Goal: Information Seeking & Learning: Learn about a topic

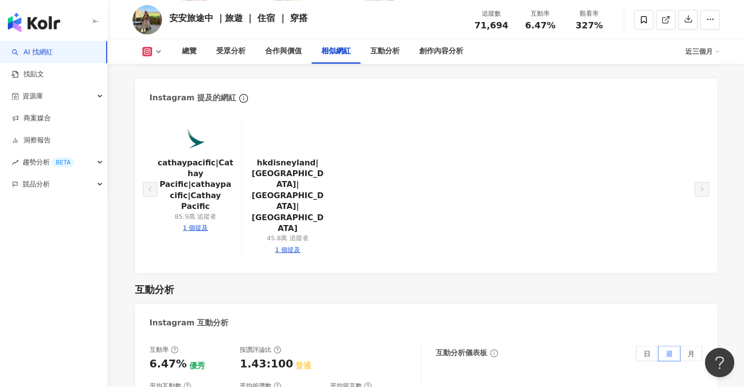
scroll to position [2053, 0]
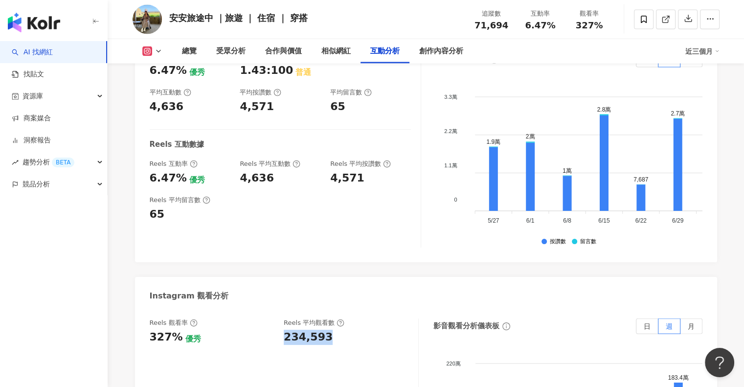
drag, startPoint x: 281, startPoint y: 322, endPoint x: 332, endPoint y: 317, distance: 51.1
click at [332, 318] on div "Reels 觀看率 327% 優秀 Reels 平均觀看數 234,593" at bounding box center [279, 331] width 259 height 26
copy div "234,593"
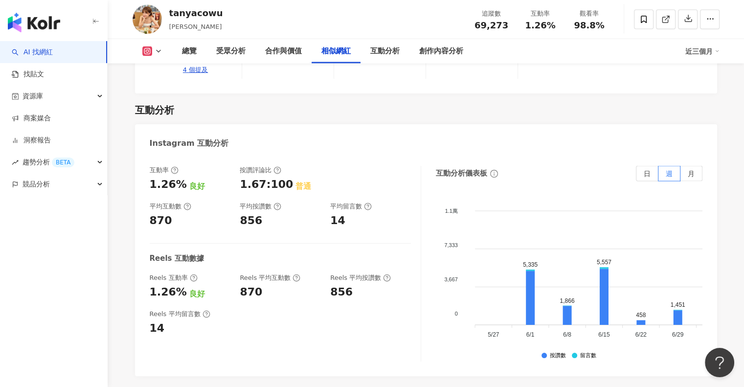
scroll to position [2102, 0]
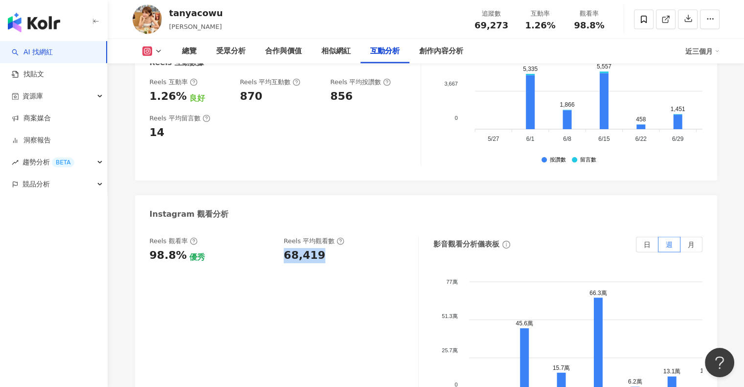
drag, startPoint x: 282, startPoint y: 256, endPoint x: 329, endPoint y: 256, distance: 46.9
click at [329, 256] on div "Reels 觀看率 98.8% 優秀 Reels 平均觀看數 68,419" at bounding box center [279, 250] width 259 height 26
copy div "68,419"
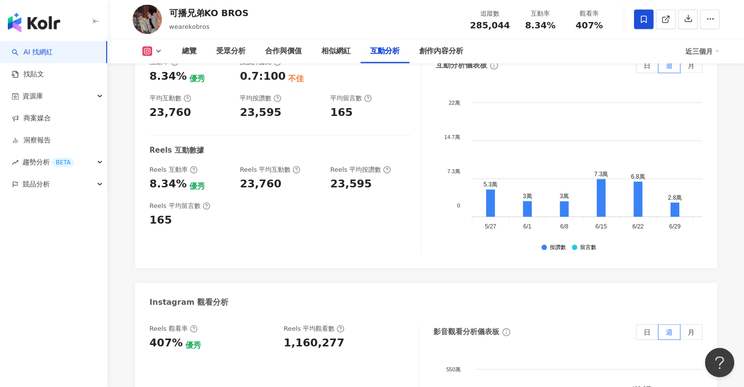
scroll to position [2102, 0]
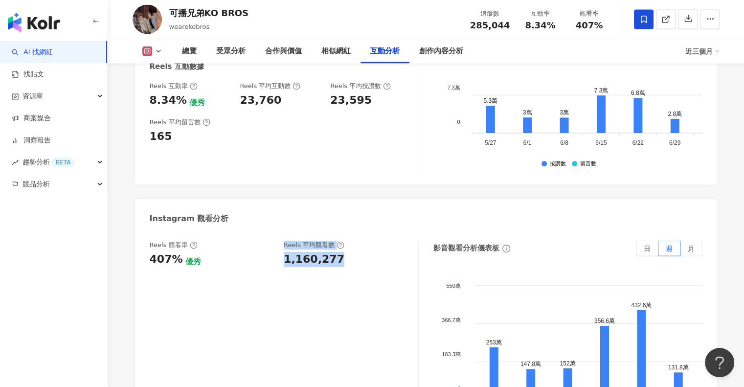
drag, startPoint x: 278, startPoint y: 222, endPoint x: 350, endPoint y: 222, distance: 71.9
click at [350, 241] on div "Reels 觀看率 407% 優秀 Reels 平均觀看數 1,160,277" at bounding box center [279, 254] width 259 height 26
click at [345, 252] on div "1,160,277" at bounding box center [346, 259] width 125 height 15
drag, startPoint x: 280, startPoint y: 226, endPoint x: 348, endPoint y: 226, distance: 68.4
click at [348, 241] on div "Reels 觀看率 407% 優秀 Reels 平均觀看數 1,160,277" at bounding box center [279, 254] width 259 height 26
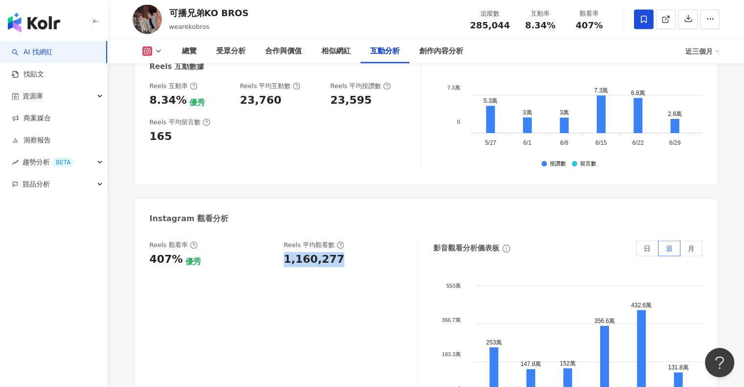
copy div "1,160,277"
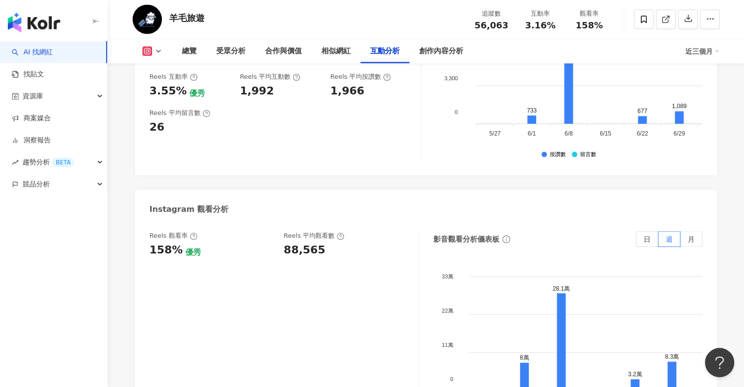
scroll to position [2053, 0]
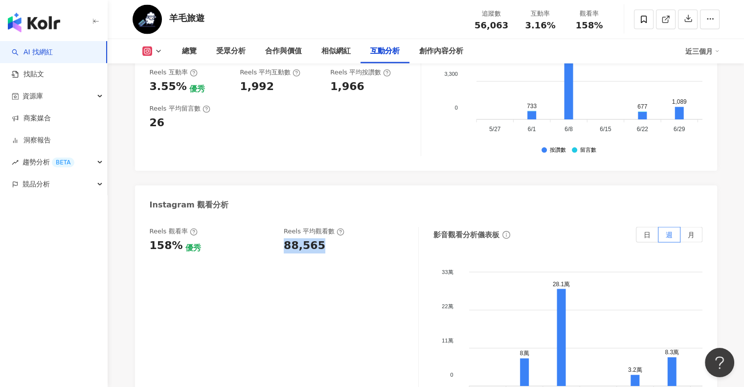
drag, startPoint x: 280, startPoint y: 250, endPoint x: 333, endPoint y: 250, distance: 53.3
click at [333, 250] on div "Reels 觀看率 158% 優秀 Reels 平均觀看數 88,565" at bounding box center [279, 240] width 259 height 26
copy div "88,565"
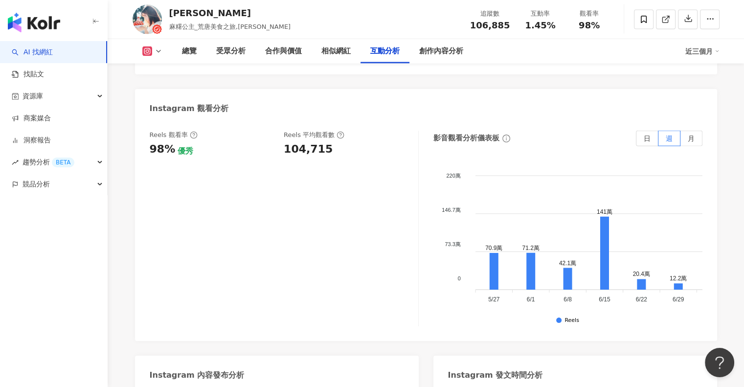
scroll to position [2200, 0]
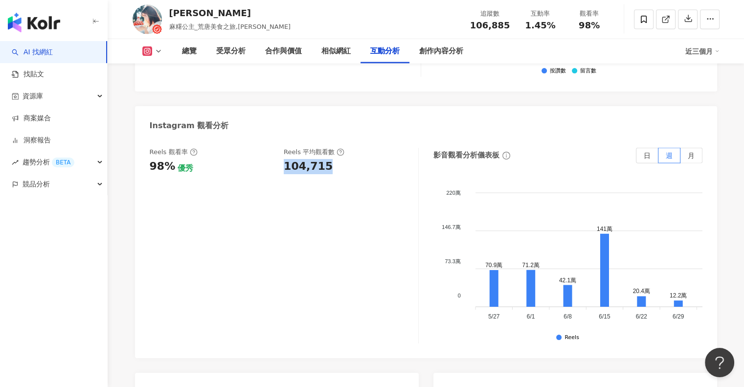
drag, startPoint x: 281, startPoint y: 144, endPoint x: 350, endPoint y: 144, distance: 68.4
click at [350, 148] on div "Reels 觀看率 98% 優秀 Reels 平均觀看數 104,715" at bounding box center [279, 161] width 259 height 26
copy div "104,715"
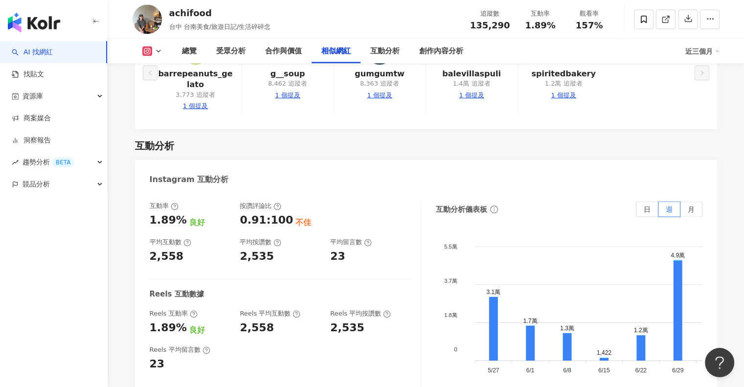
scroll to position [2102, 0]
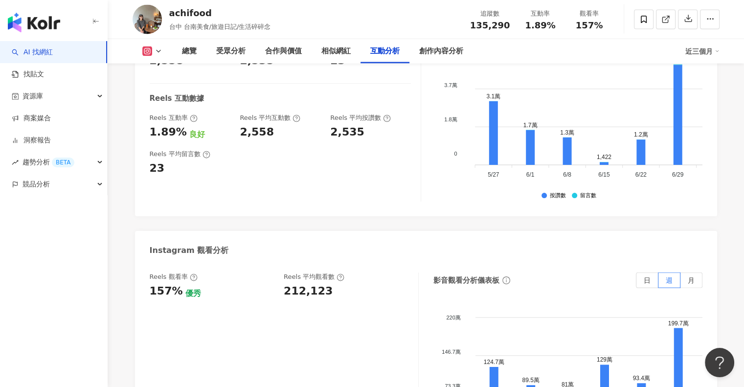
drag, startPoint x: 272, startPoint y: 271, endPoint x: 332, endPoint y: 272, distance: 60.1
click at [332, 272] on div "Reels 觀看率 157% 優秀 Reels 平均觀看數 212,123" at bounding box center [279, 285] width 259 height 26
click at [303, 284] on div "212,123" at bounding box center [308, 291] width 49 height 15
click at [293, 284] on div "212,123" at bounding box center [308, 291] width 49 height 15
drag, startPoint x: 285, startPoint y: 270, endPoint x: 329, endPoint y: 270, distance: 44.0
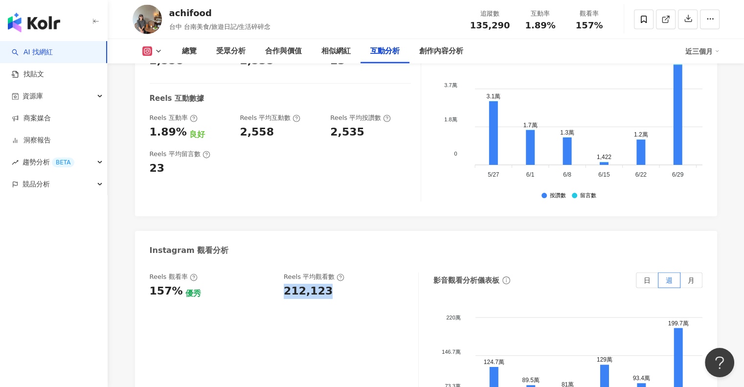
click at [329, 284] on div "212,123" at bounding box center [346, 291] width 125 height 15
copy div "212,123"
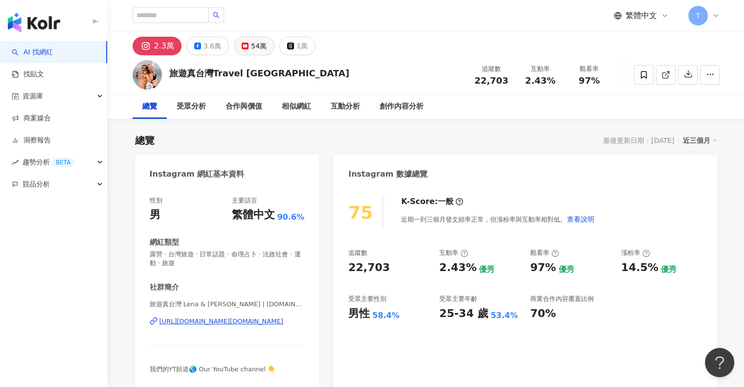
click at [253, 50] on div "54萬" at bounding box center [259, 46] width 16 height 14
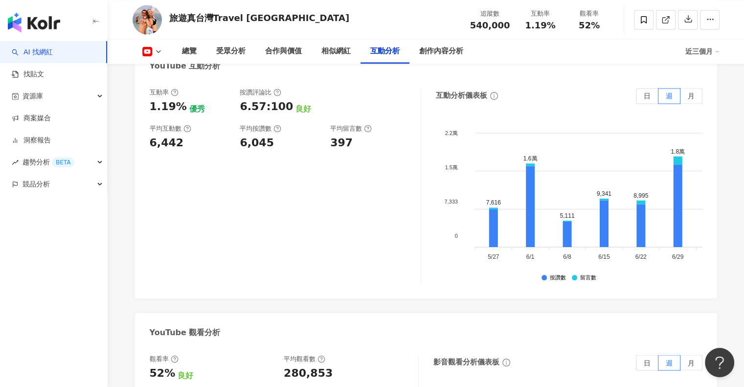
scroll to position [1858, 0]
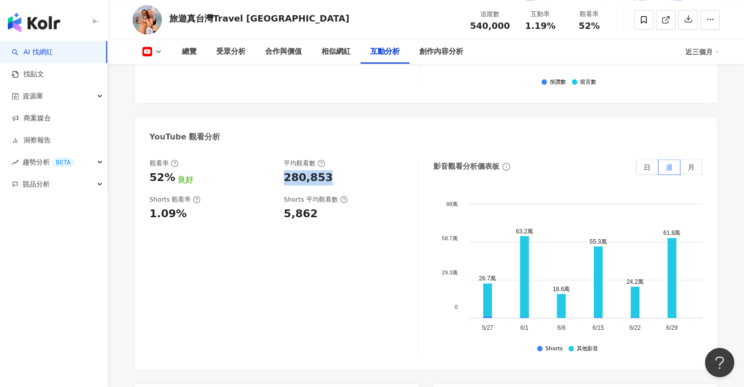
drag, startPoint x: 282, startPoint y: 148, endPoint x: 338, endPoint y: 148, distance: 56.2
click at [338, 159] on div "觀看率 52% 良好 平均觀看數 280,853" at bounding box center [279, 172] width 259 height 26
copy div "280,853"
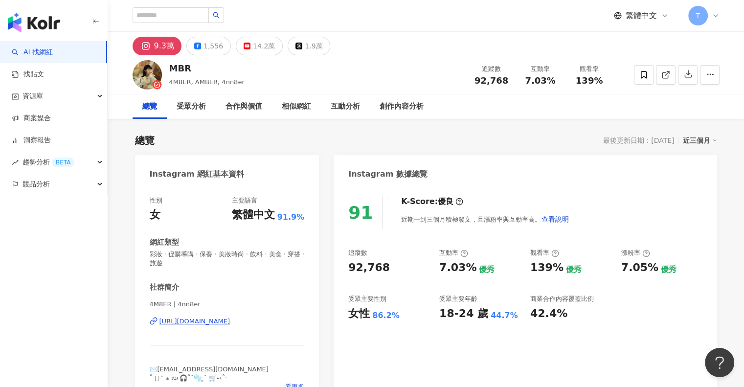
click at [562, 140] on div "總覽 最後更新日期：[DATE] 近三個月" at bounding box center [426, 140] width 582 height 14
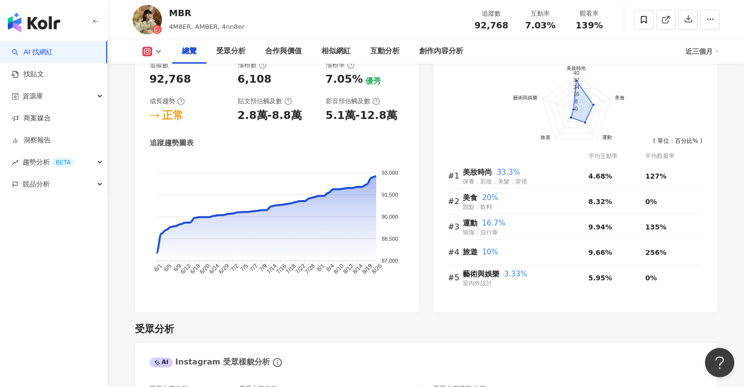
scroll to position [880, 0]
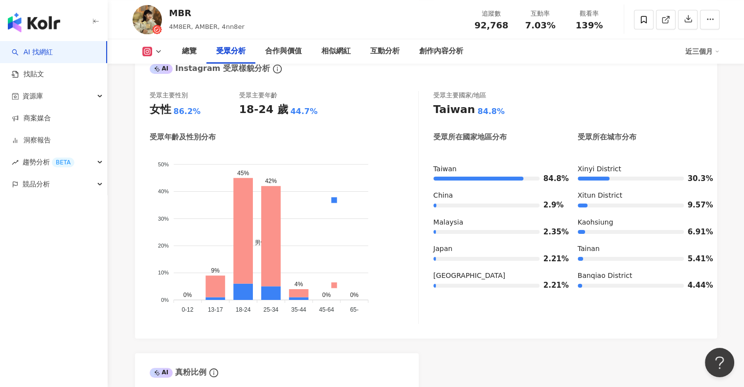
click at [158, 44] on div "總覽 受眾分析 合作與價值 相似網紅 互動分析 創作內容分析 近三個月" at bounding box center [425, 51] width 587 height 24
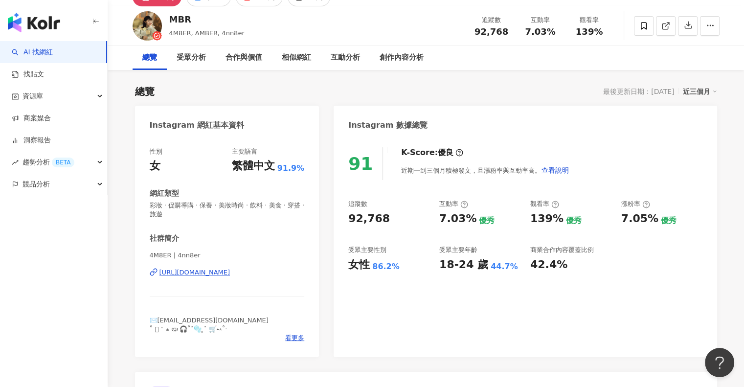
scroll to position [0, 0]
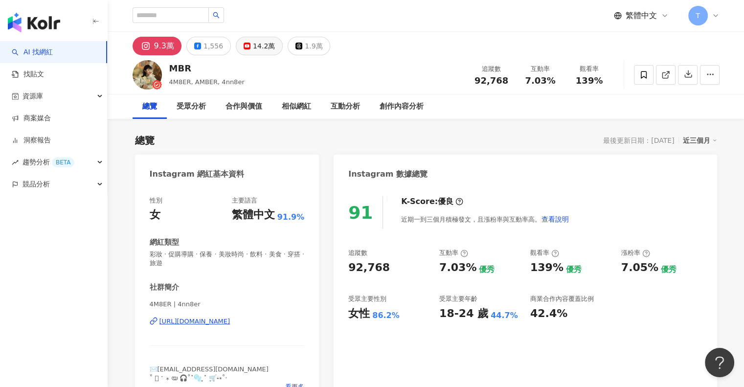
click at [239, 51] on button "14.2萬" at bounding box center [259, 46] width 47 height 19
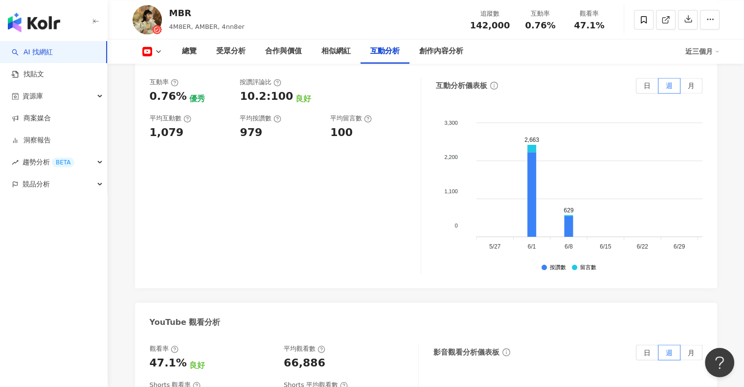
scroll to position [1858, 0]
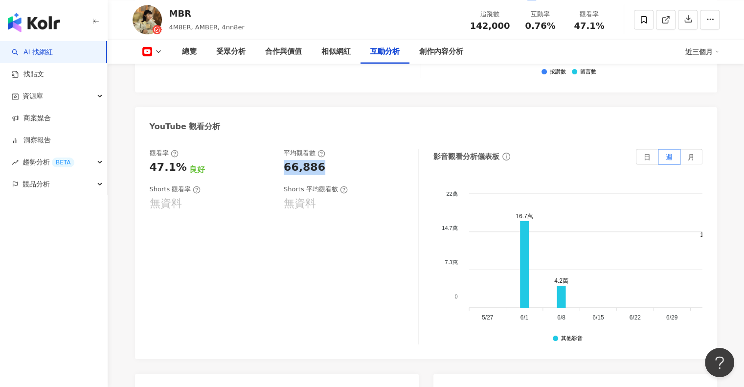
drag, startPoint x: 283, startPoint y: 170, endPoint x: 333, endPoint y: 172, distance: 50.9
click at [333, 172] on div "觀看率 47.1% 良好 平均觀看數 66,886" at bounding box center [279, 162] width 259 height 26
copy div "66,886"
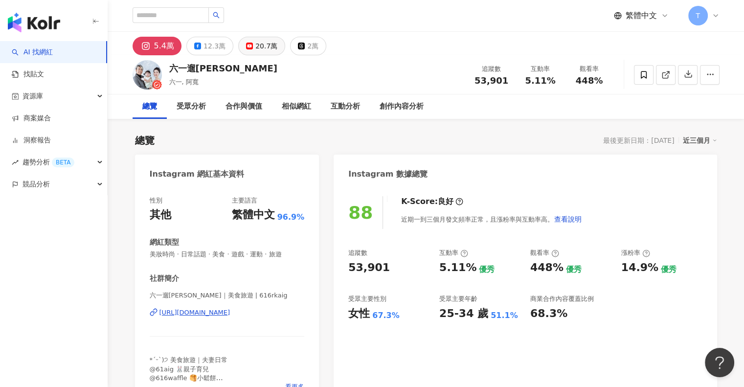
click at [259, 48] on div "20.7萬" at bounding box center [266, 46] width 22 height 14
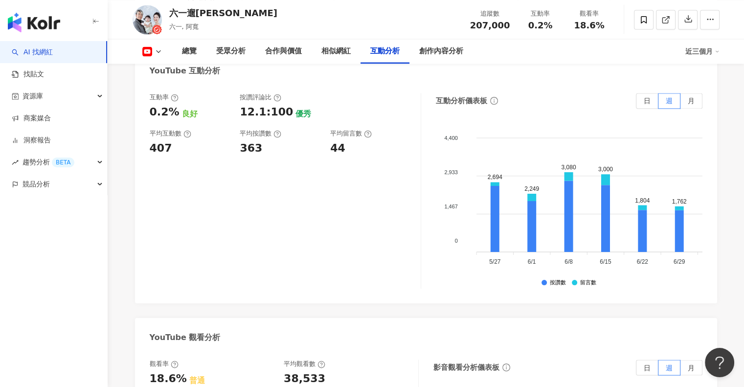
scroll to position [1907, 0]
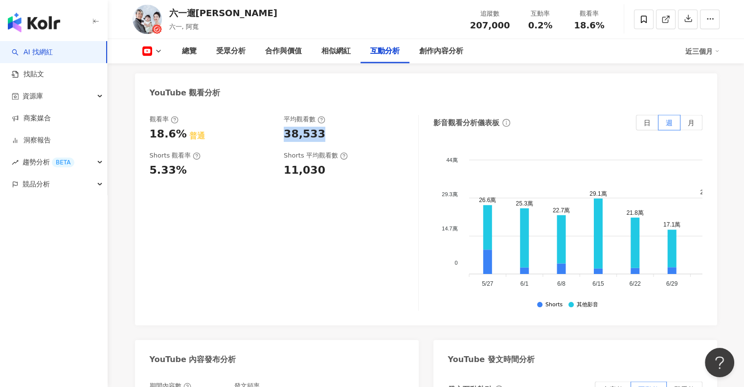
drag, startPoint x: 284, startPoint y: 117, endPoint x: 328, endPoint y: 117, distance: 44.0
click at [328, 127] on div "38,533" at bounding box center [346, 134] width 125 height 15
copy div "38,533"
click at [309, 194] on div "觀看率 18.6% 普通 平均觀看數 38,533 Shorts 觀看率 5.33% Shorts 平均觀看數 11,030" at bounding box center [284, 213] width 269 height 196
